Goal: Task Accomplishment & Management: Complete application form

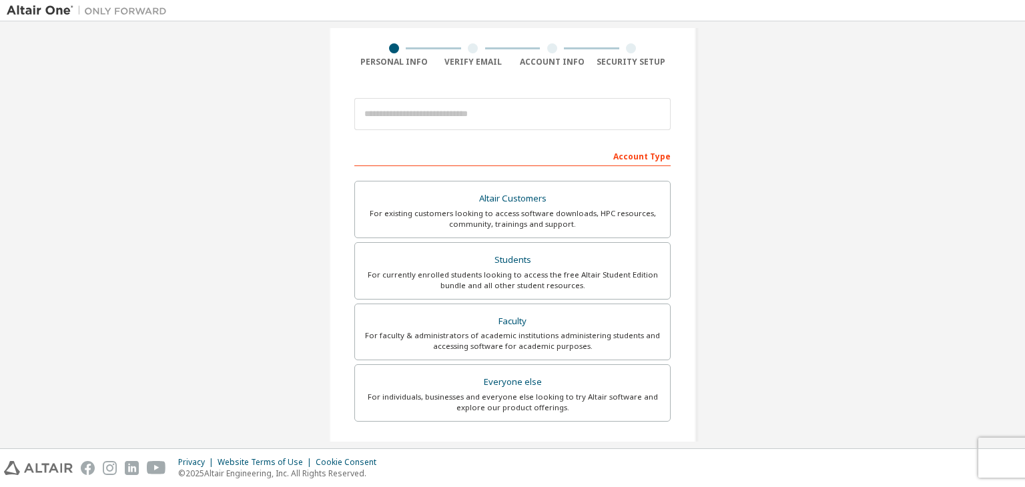
scroll to position [96, 0]
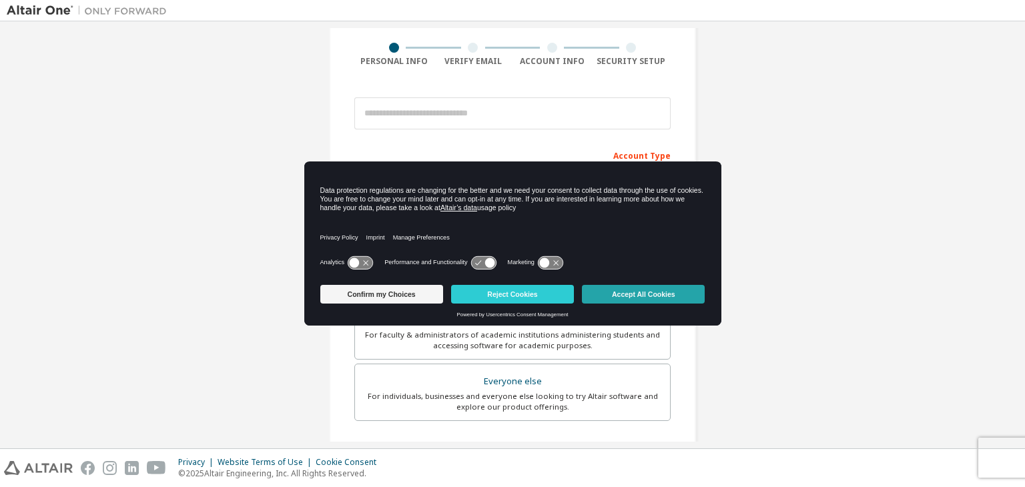
click at [608, 287] on button "Accept All Cookies" at bounding box center [643, 294] width 123 height 19
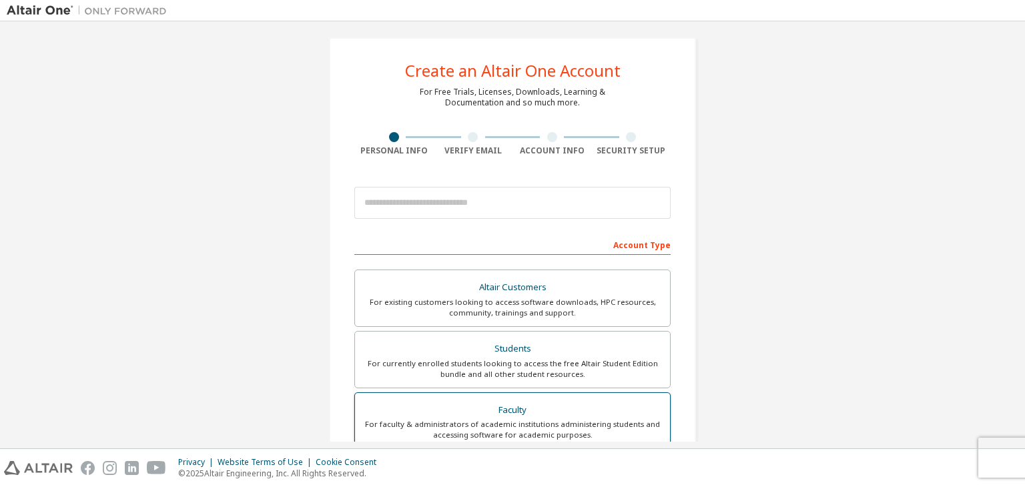
scroll to position [5, 0]
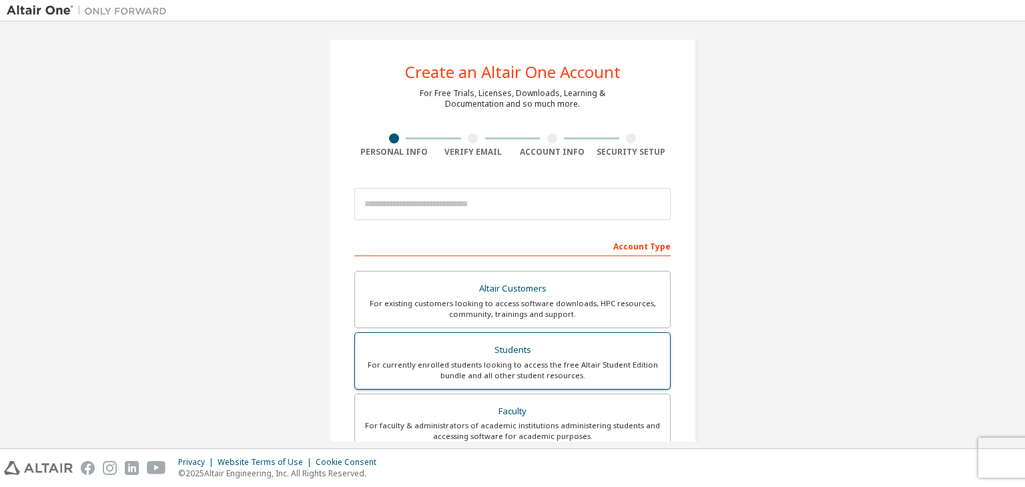
click at [435, 360] on div "For currently enrolled students looking to access the free Altair Student Editi…" at bounding box center [512, 370] width 299 height 21
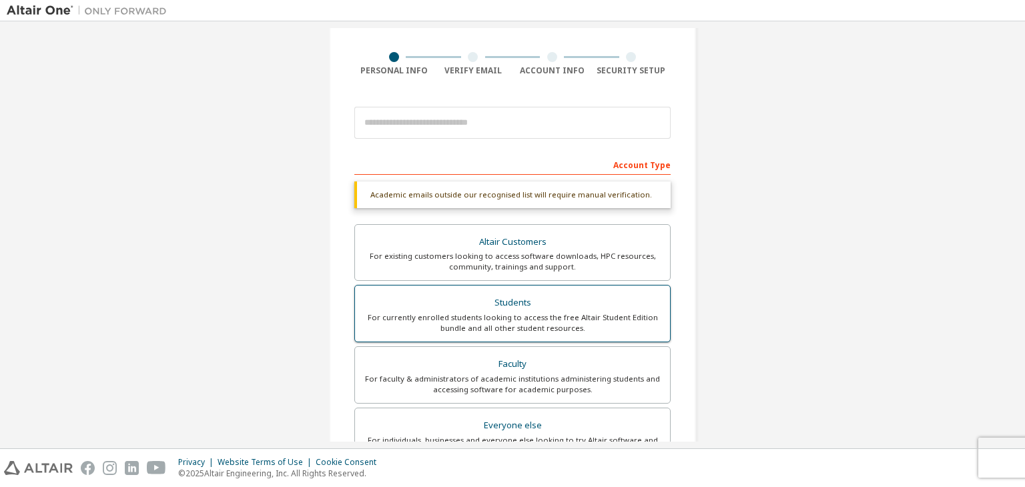
scroll to position [88, 0]
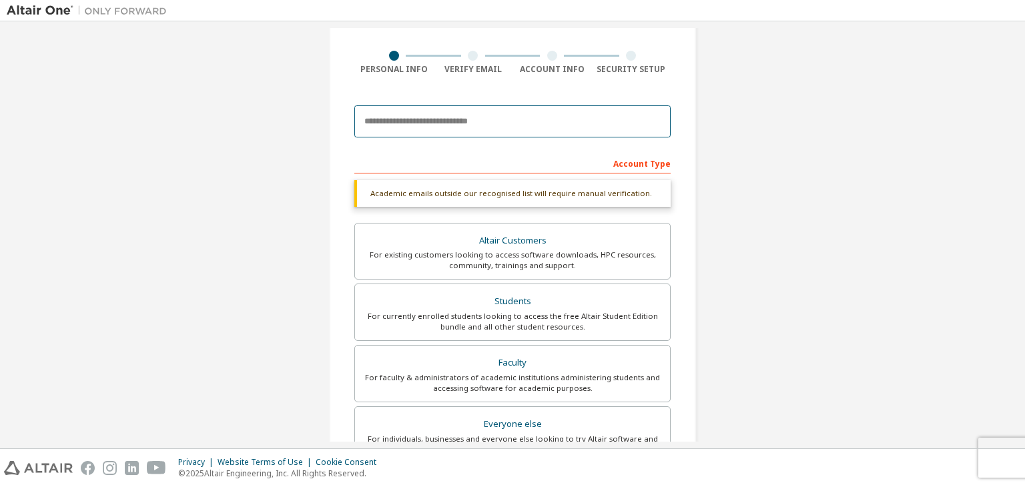
click at [454, 117] on input "email" at bounding box center [512, 121] width 316 height 32
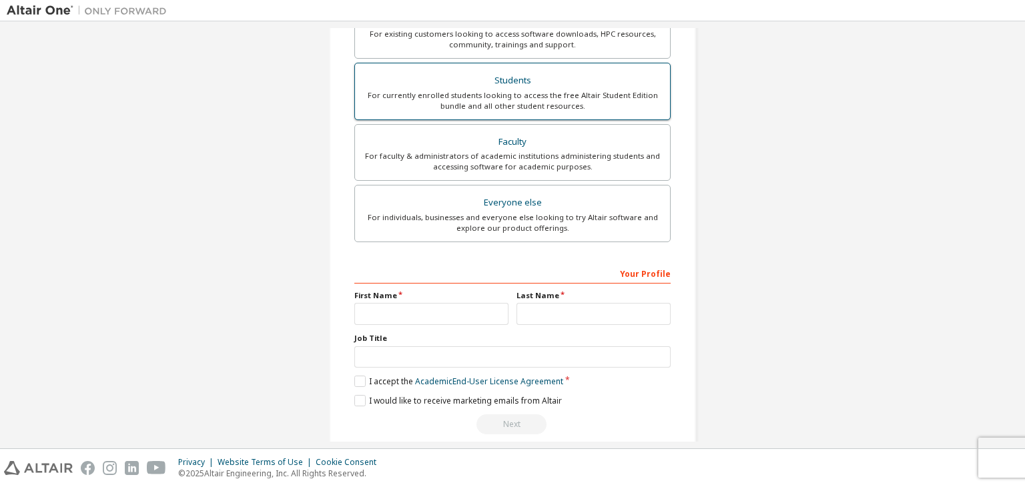
scroll to position [290, 0]
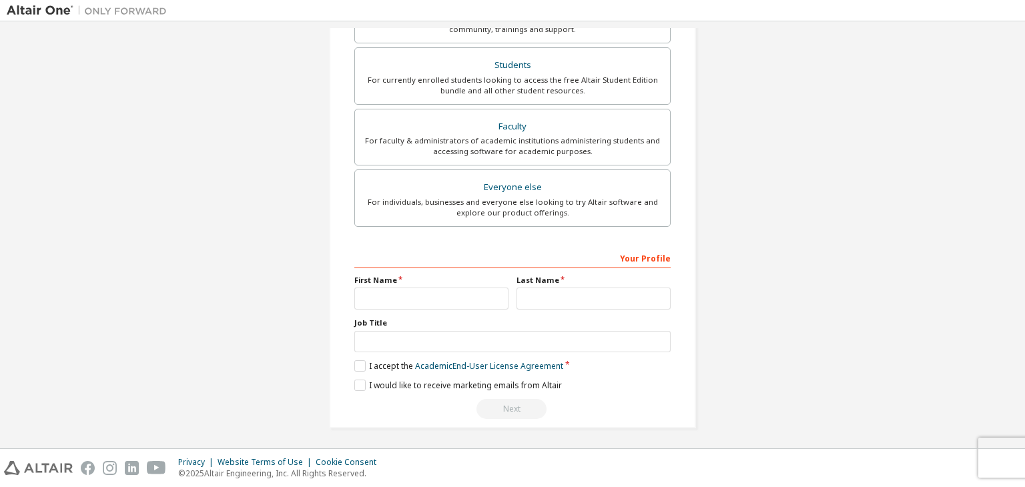
type input "**********"
click at [390, 297] on input "text" at bounding box center [431, 298] width 154 height 22
type input "*"
type input "********"
click at [555, 301] on input "text" at bounding box center [593, 298] width 154 height 22
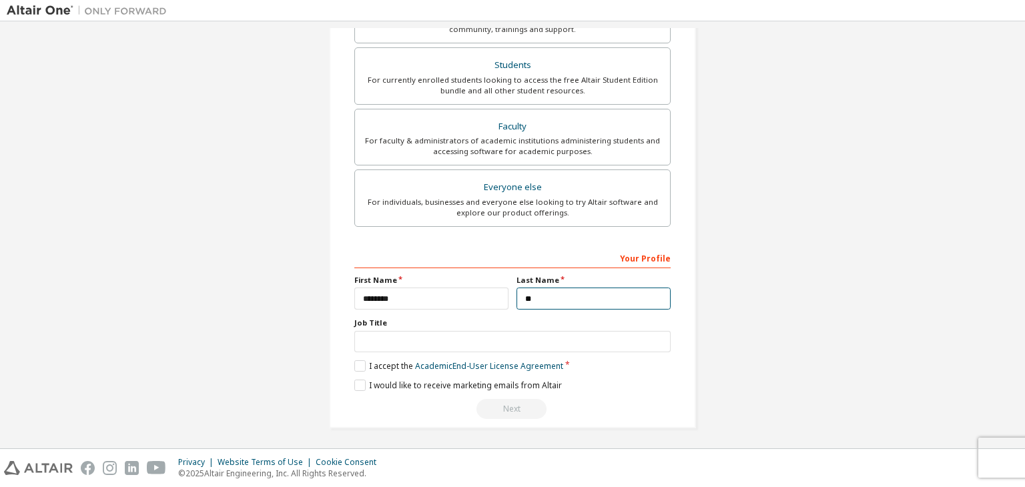
type input "*"
type input "********"
click at [362, 360] on label "I accept the Academic End-User License Agreement" at bounding box center [458, 365] width 209 height 11
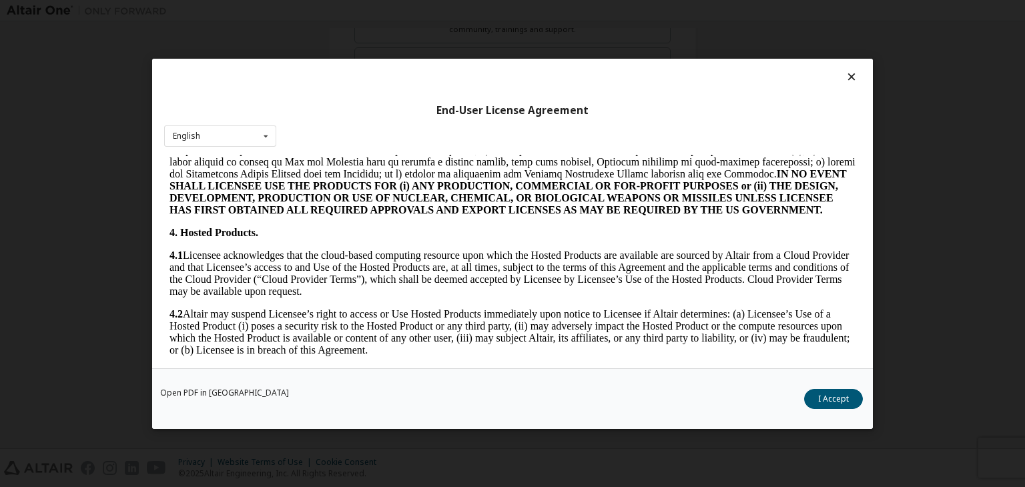
scroll to position [949, 0]
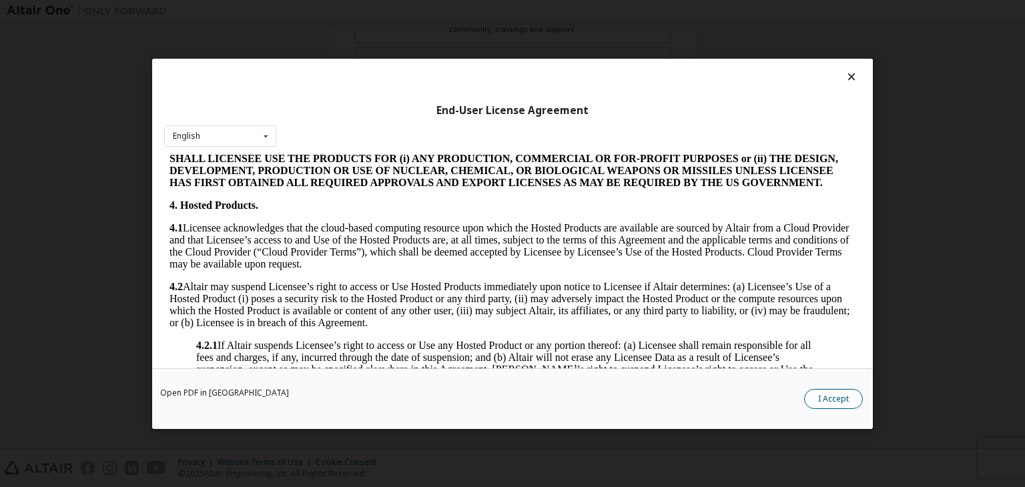
click at [831, 398] on button "I Accept" at bounding box center [833, 399] width 59 height 20
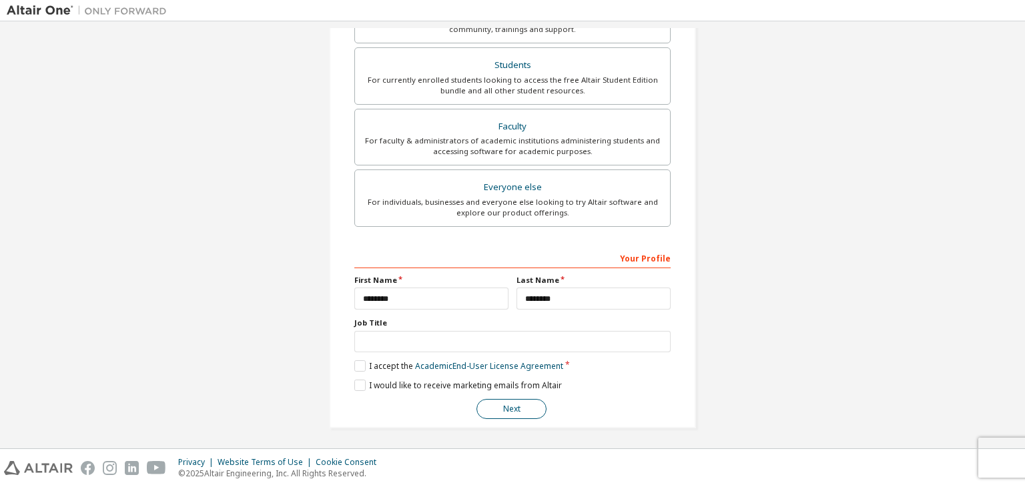
click at [534, 406] on button "Next" at bounding box center [511, 409] width 70 height 20
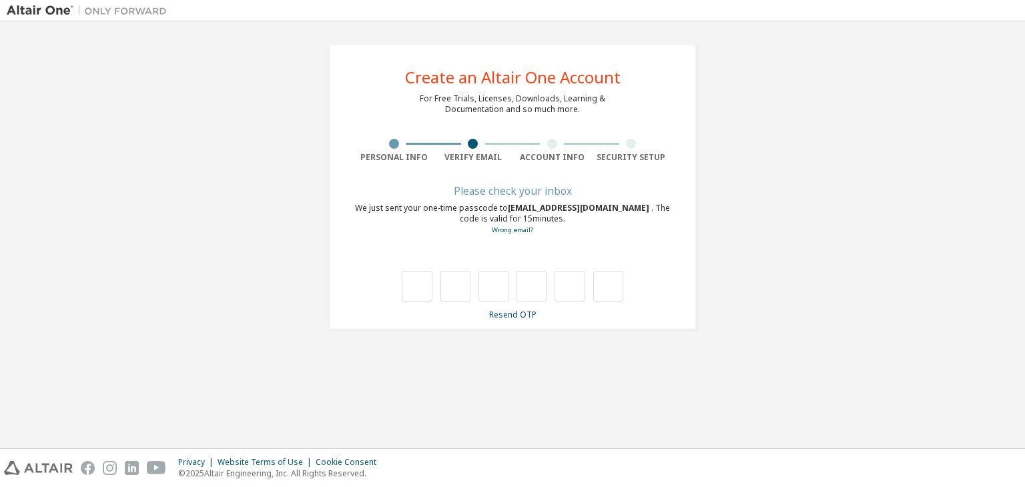
type input "*"
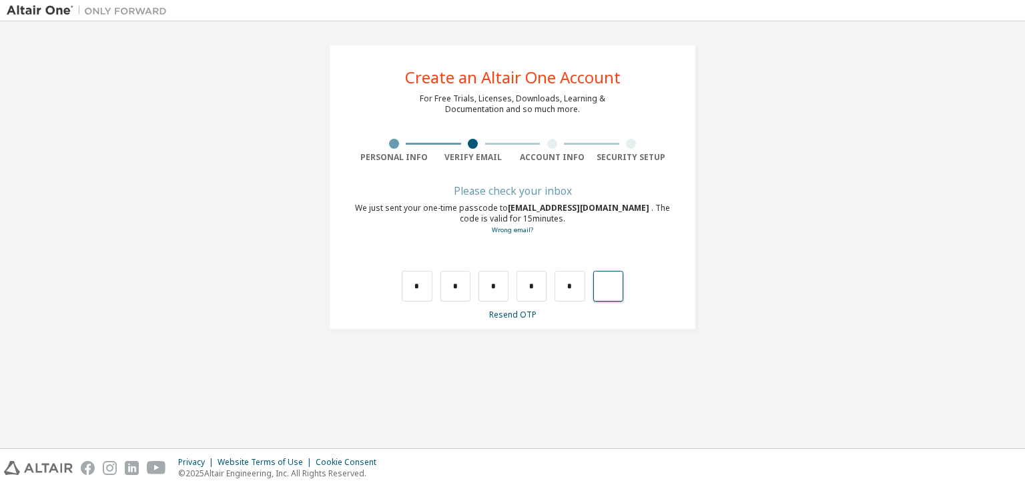
type input "*"
